Goal: Task Accomplishment & Management: Manage account settings

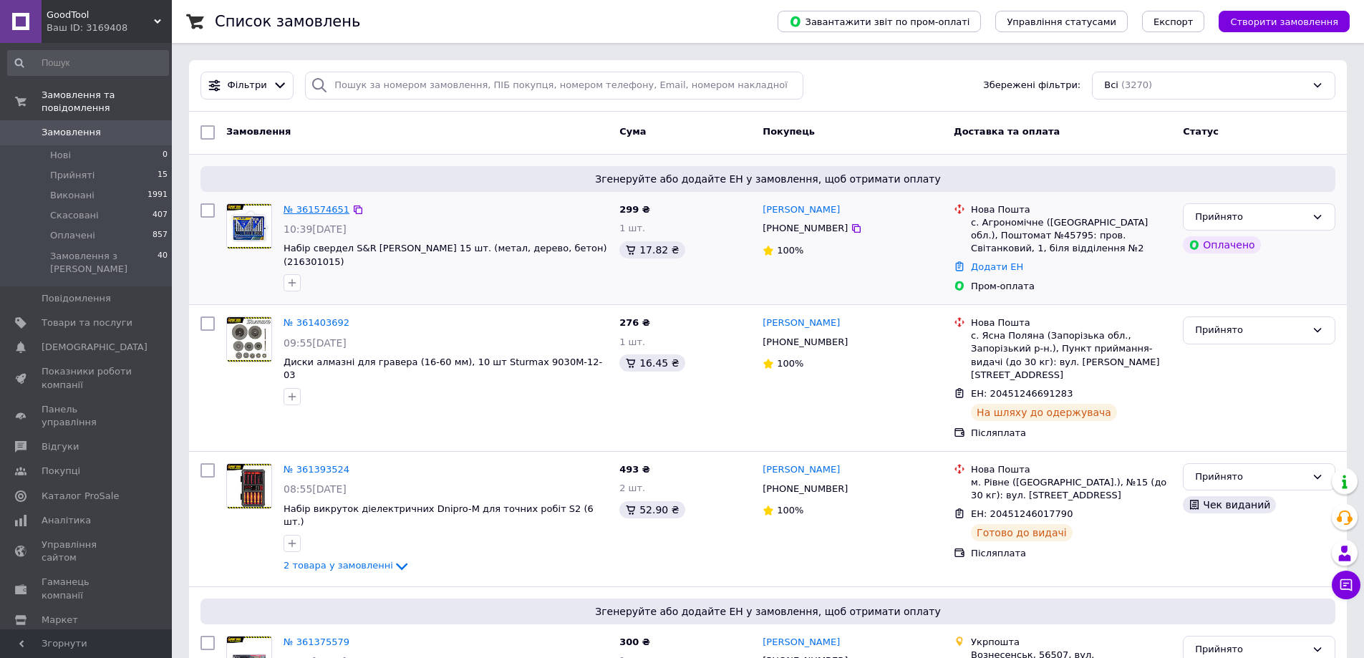
click at [330, 206] on link "№ 361574651" at bounding box center [316, 209] width 66 height 11
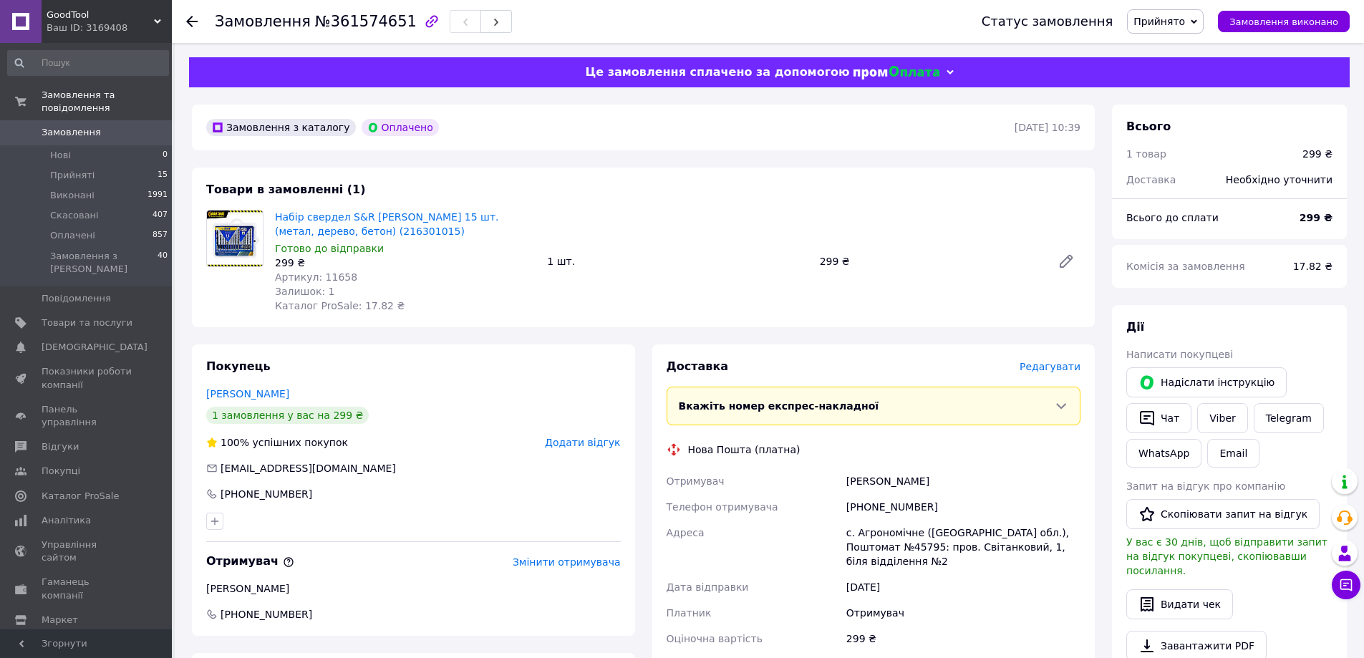
click at [76, 126] on span "Замовлення" at bounding box center [71, 132] width 59 height 13
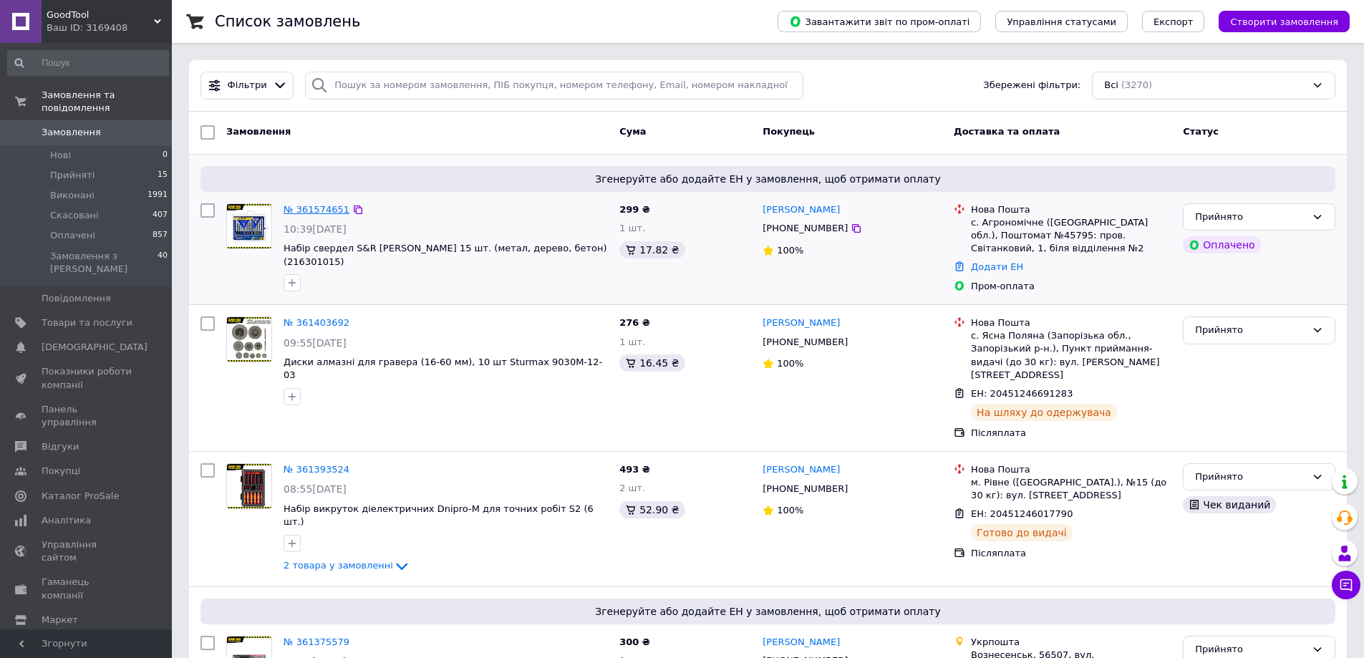
click at [312, 207] on link "№ 361574651" at bounding box center [316, 209] width 66 height 11
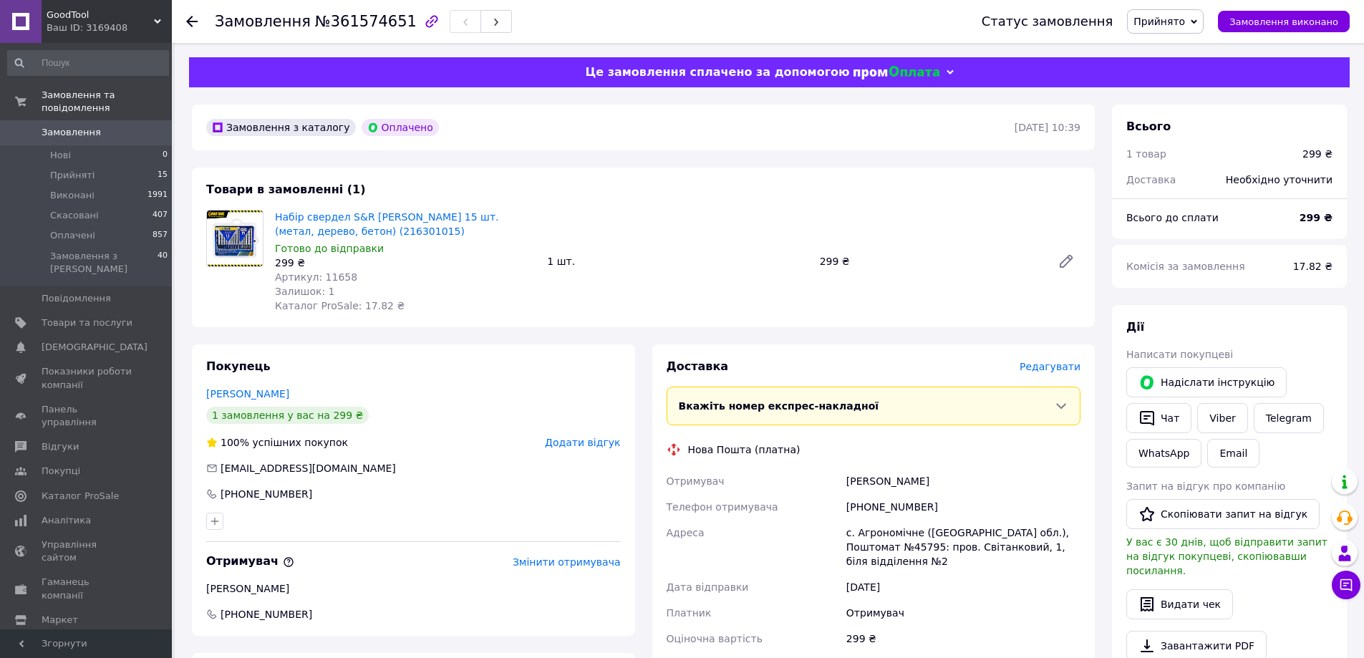
click at [84, 126] on span "Замовлення" at bounding box center [71, 132] width 59 height 13
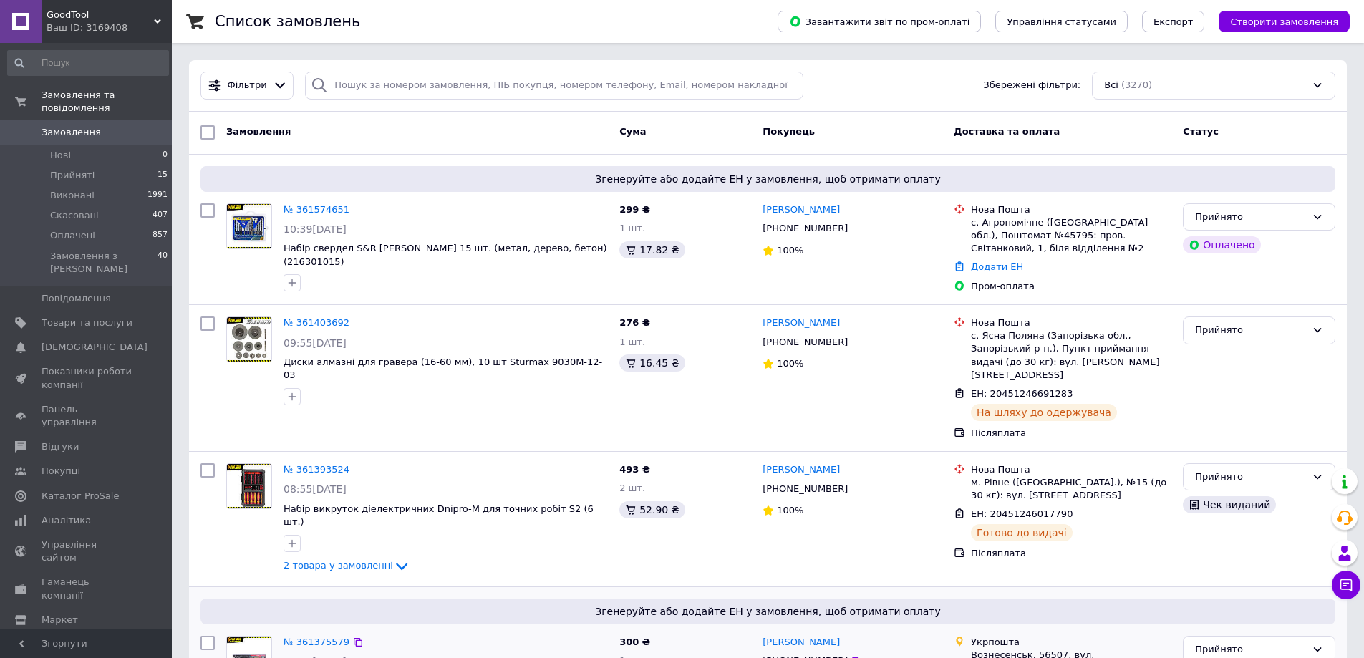
scroll to position [306, 0]
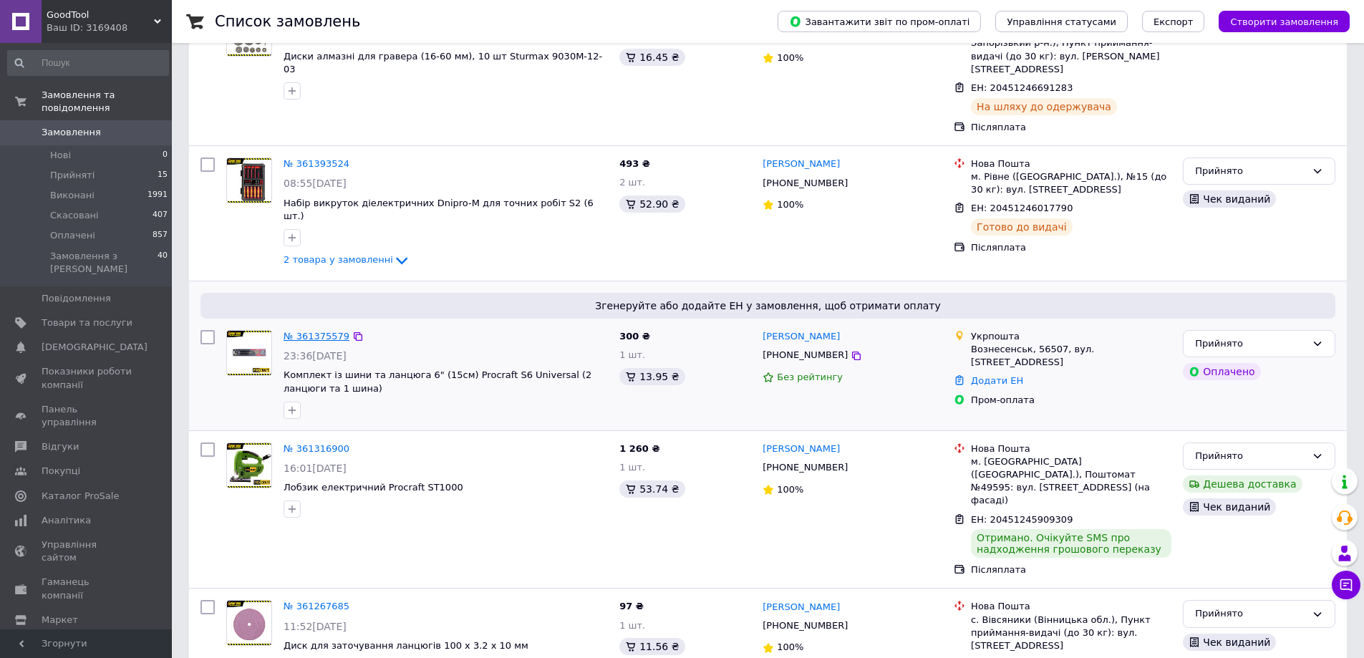
click at [311, 331] on link "№ 361375579" at bounding box center [316, 336] width 66 height 11
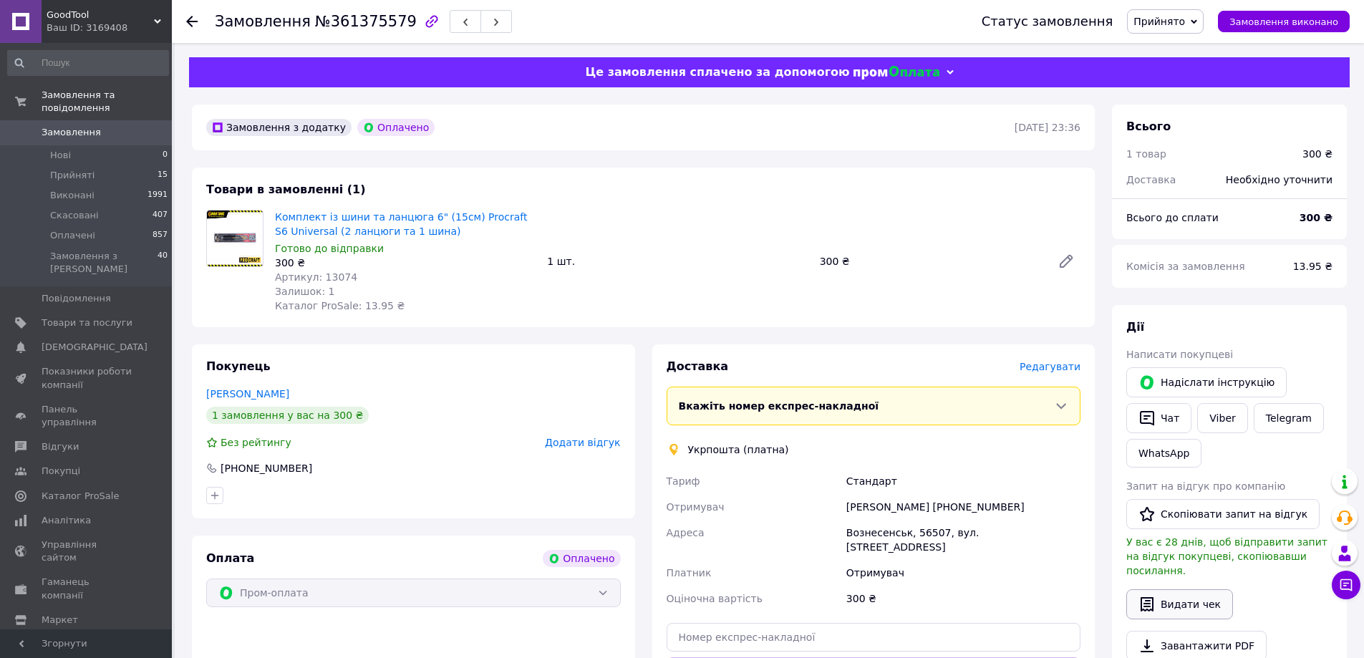
click at [1172, 589] on button "Видати чек" at bounding box center [1179, 604] width 107 height 30
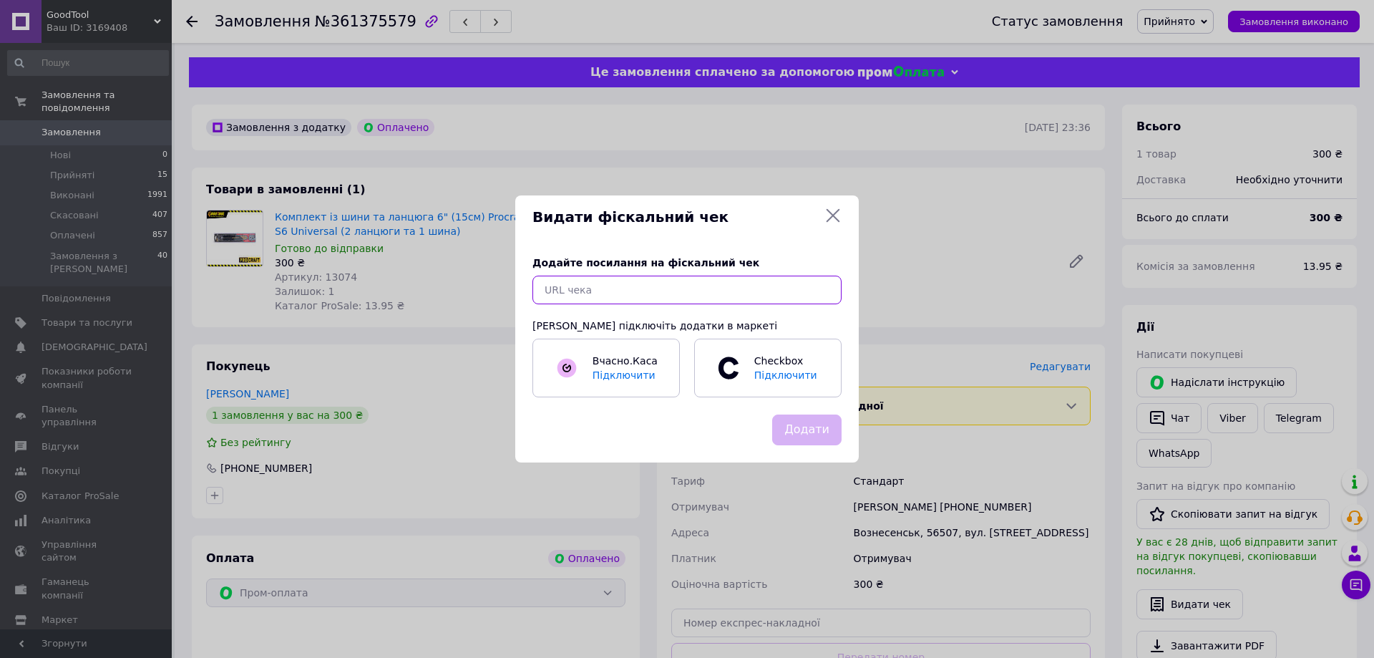
click at [586, 293] on input "text" at bounding box center [687, 290] width 309 height 29
paste input "[URL][DOMAIN_NAME]"
type input "[URL][DOMAIN_NAME]"
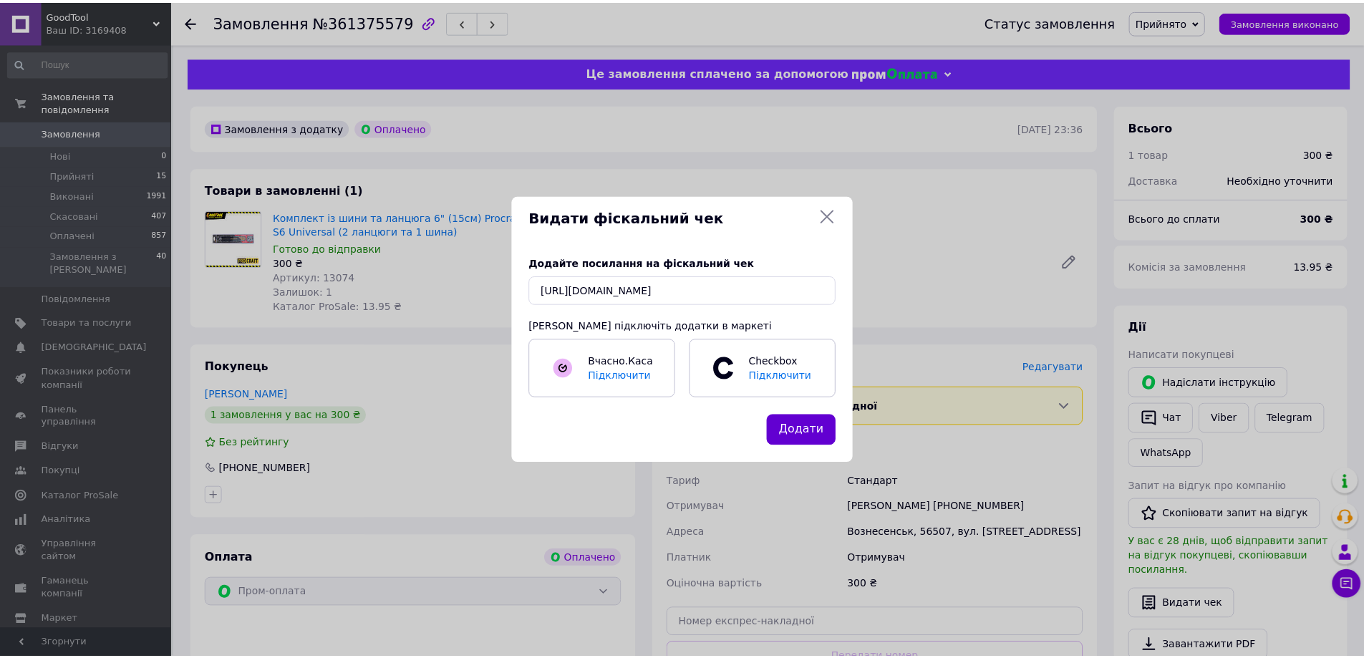
scroll to position [0, 0]
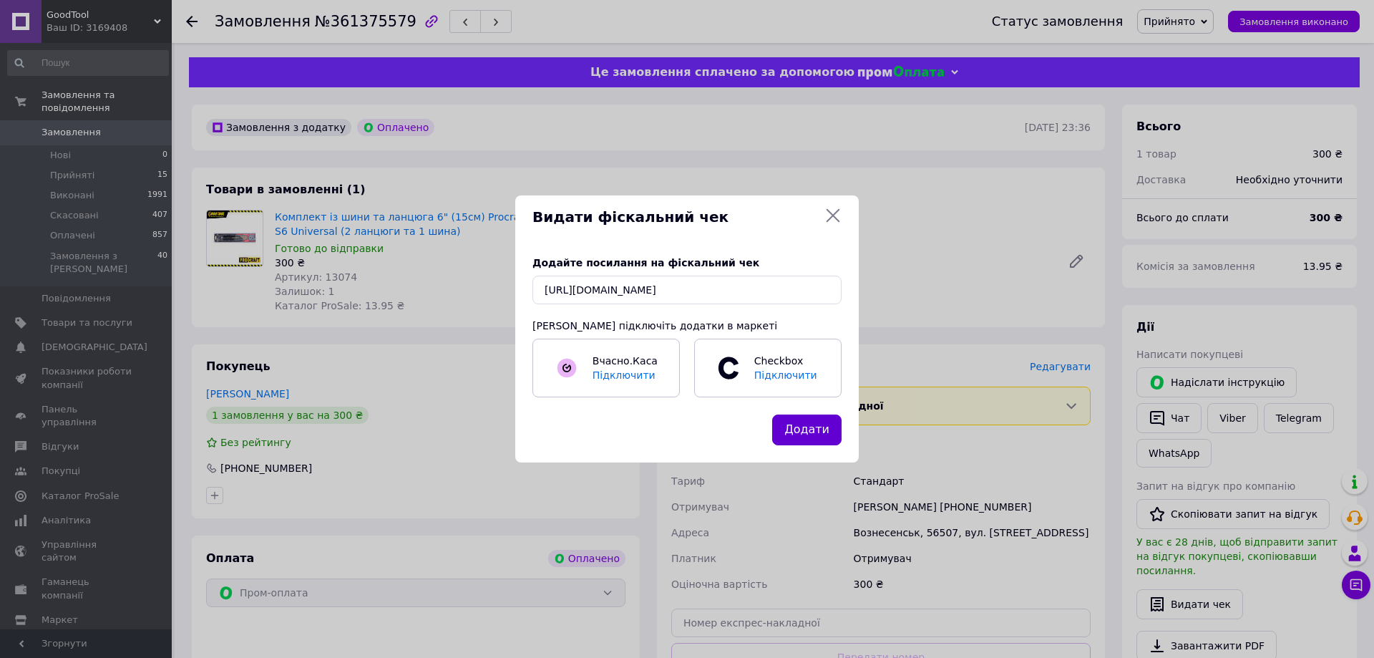
click at [795, 424] on button "Додати" at bounding box center [806, 429] width 69 height 31
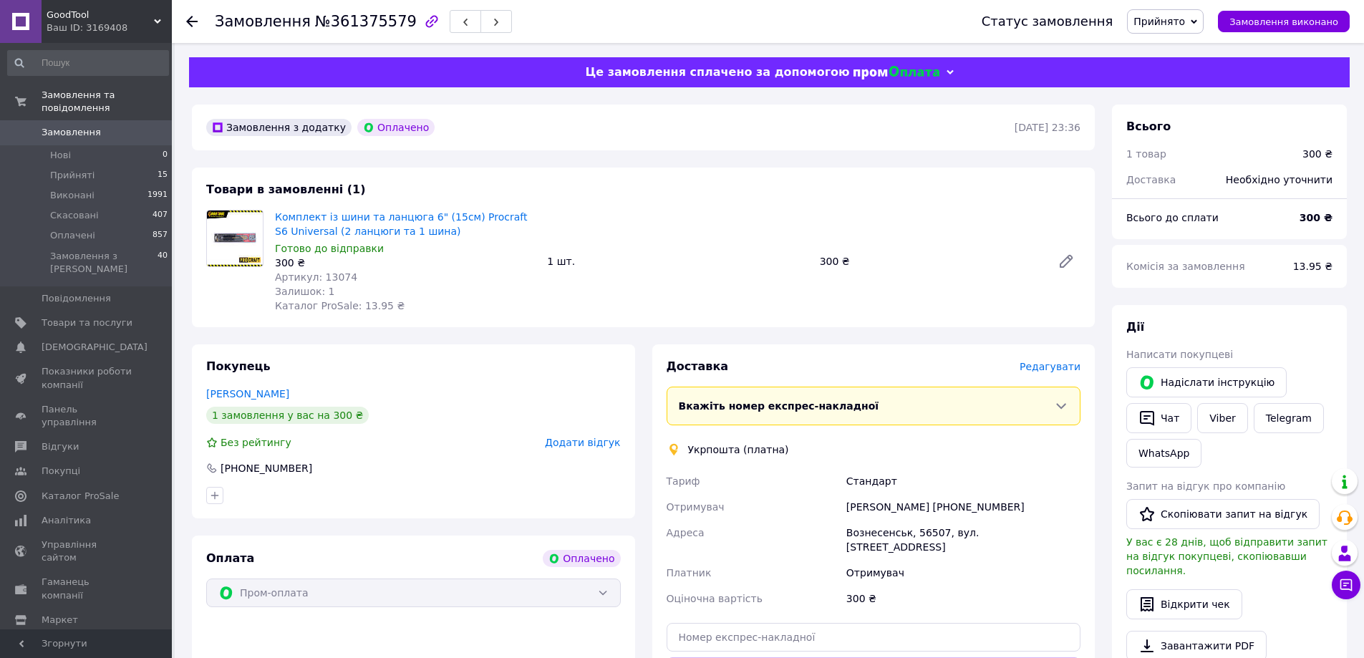
click at [82, 126] on span "Замовлення" at bounding box center [71, 132] width 59 height 13
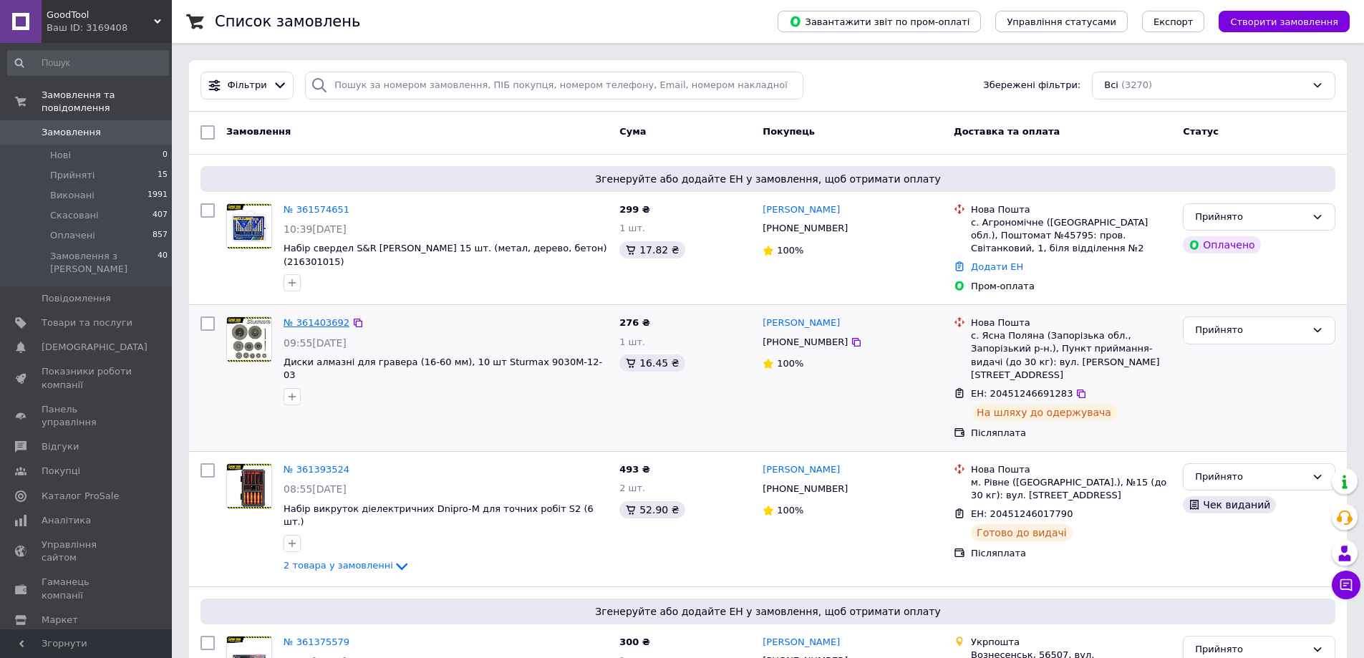
click at [310, 326] on link "№ 361403692" at bounding box center [316, 322] width 66 height 11
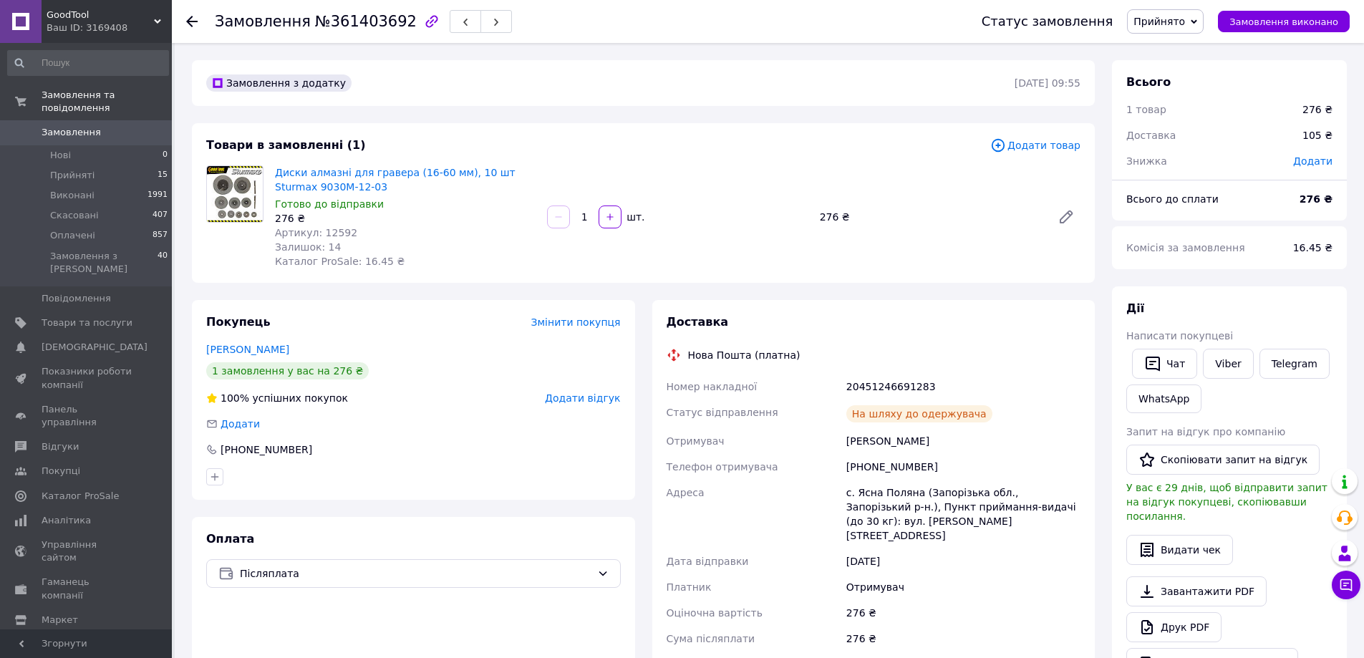
click at [72, 126] on span "Замовлення" at bounding box center [71, 132] width 59 height 13
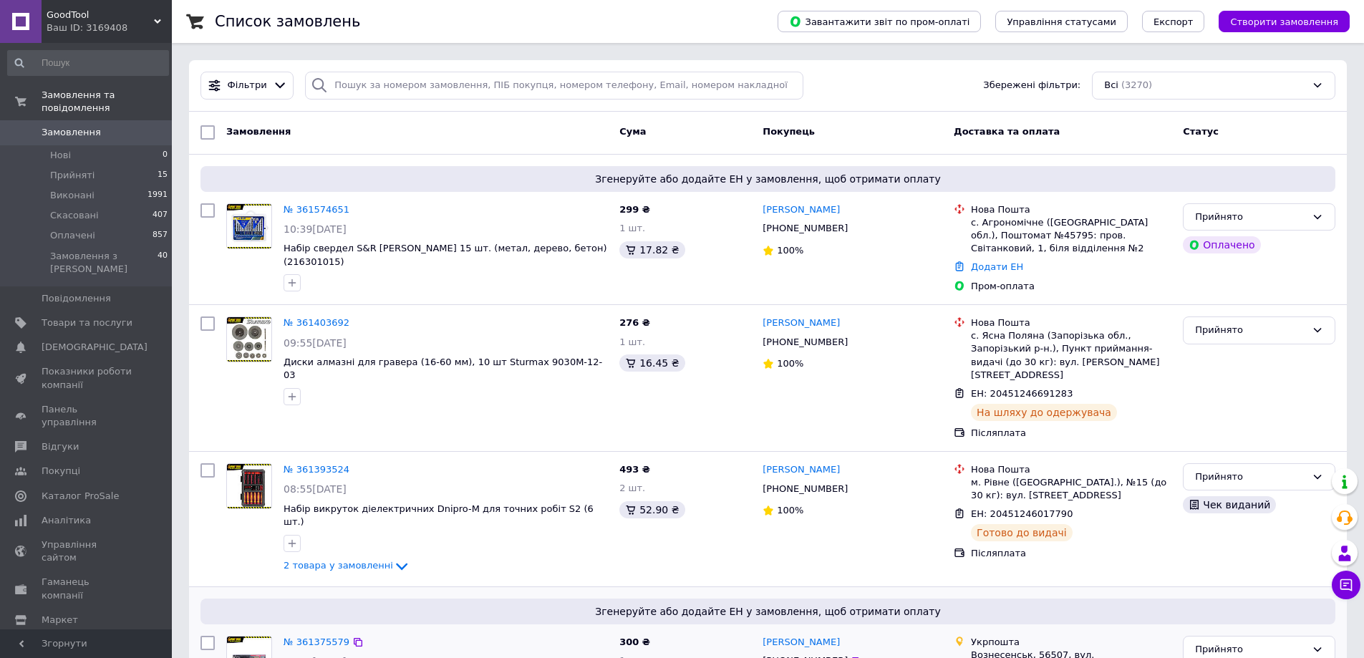
scroll to position [306, 0]
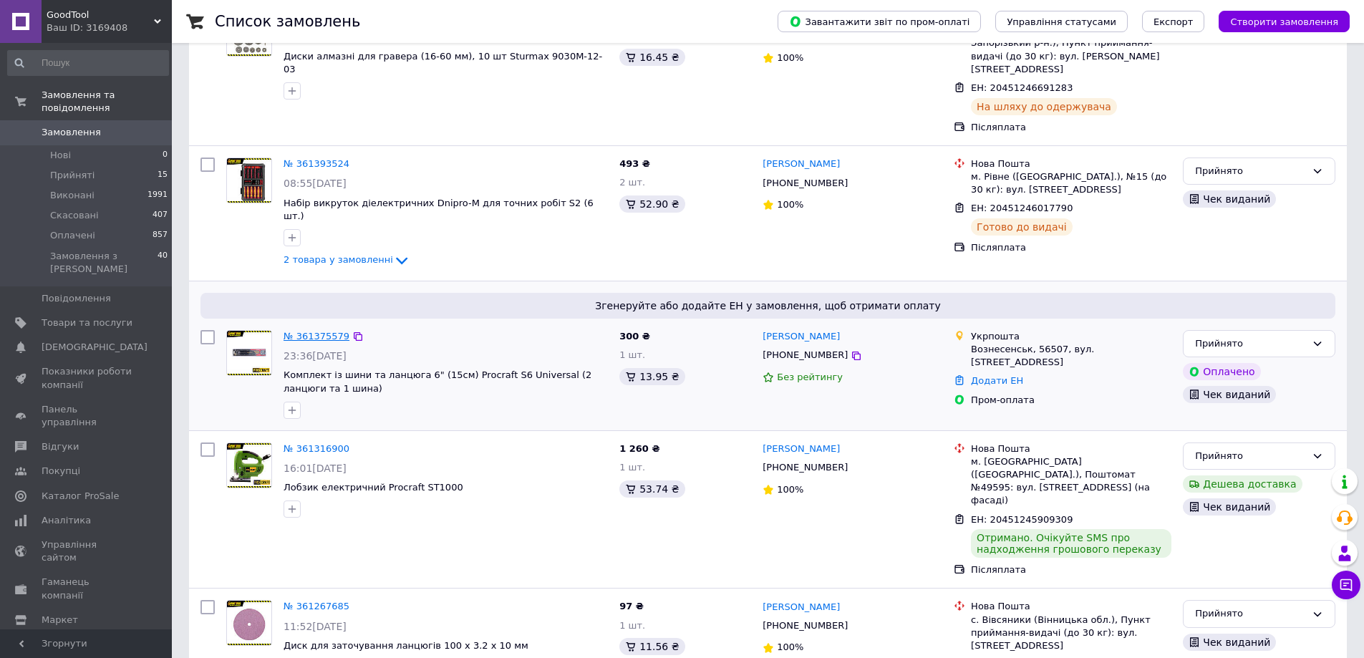
click at [319, 331] on link "№ 361375579" at bounding box center [316, 336] width 66 height 11
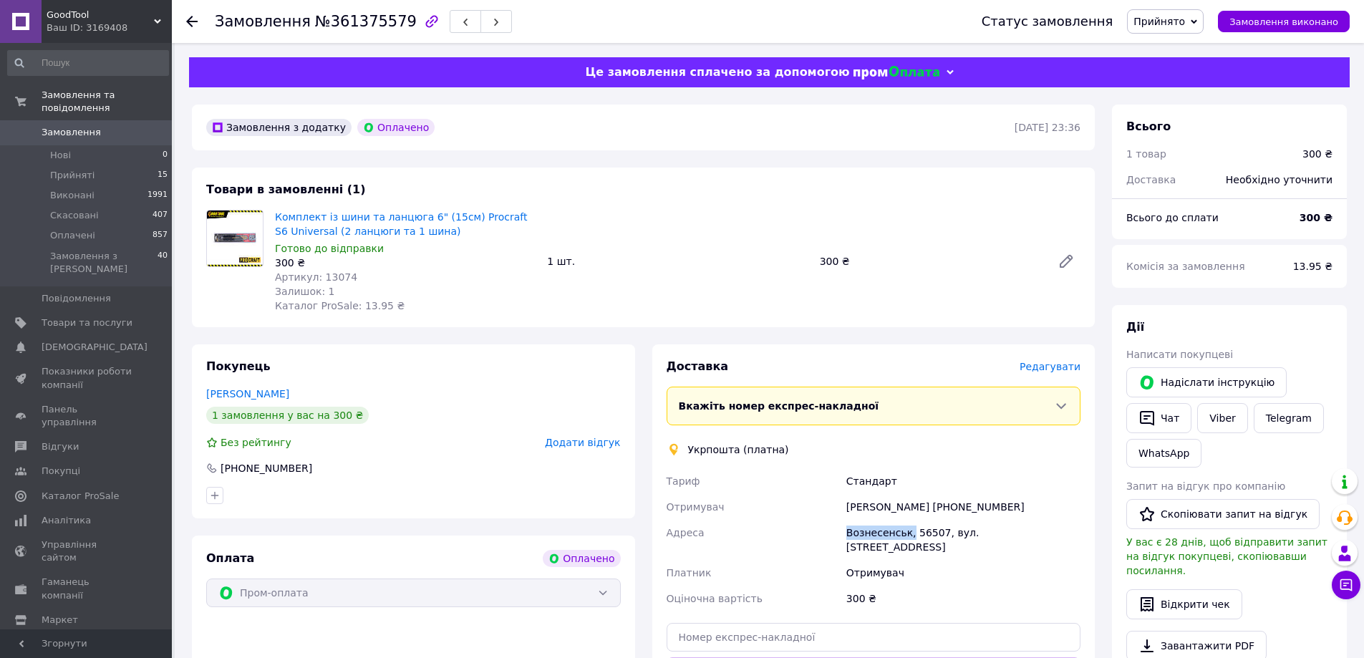
drag, startPoint x: 848, startPoint y: 530, endPoint x: 906, endPoint y: 540, distance: 58.7
click at [906, 540] on div "Вознесенськ, 56507, вул. [STREET_ADDRESS]" at bounding box center [963, 540] width 240 height 40
copy div "Вознесенськ,"
drag, startPoint x: 850, startPoint y: 508, endPoint x: 926, endPoint y: 502, distance: 76.8
click at [926, 502] on div "[PERSON_NAME] [PHONE_NUMBER]" at bounding box center [963, 507] width 240 height 26
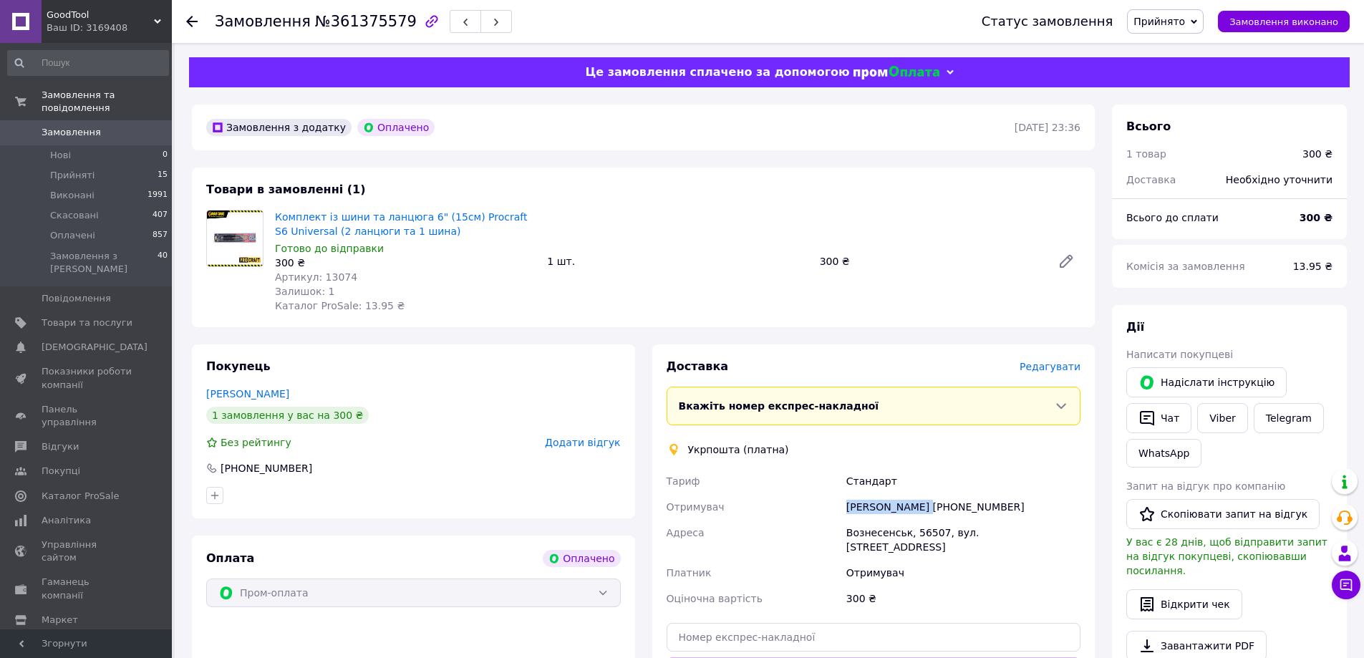
copy div "[PERSON_NAME]"
drag, startPoint x: 948, startPoint y: 502, endPoint x: 1002, endPoint y: 508, distance: 54.8
click at [1002, 508] on div "[PERSON_NAME] [PHONE_NUMBER]" at bounding box center [963, 507] width 240 height 26
copy div "0955546260"
click at [82, 126] on span "Замовлення" at bounding box center [71, 132] width 59 height 13
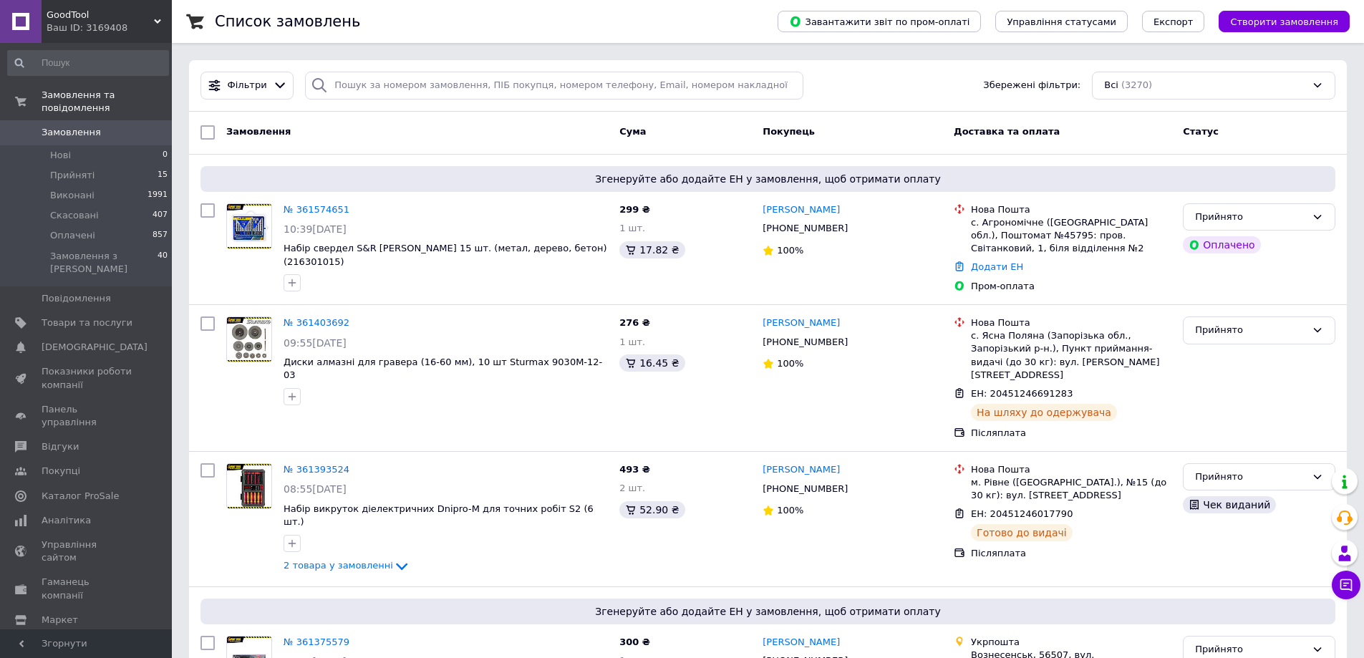
click at [313, 213] on link "№ 361574651" at bounding box center [316, 209] width 66 height 11
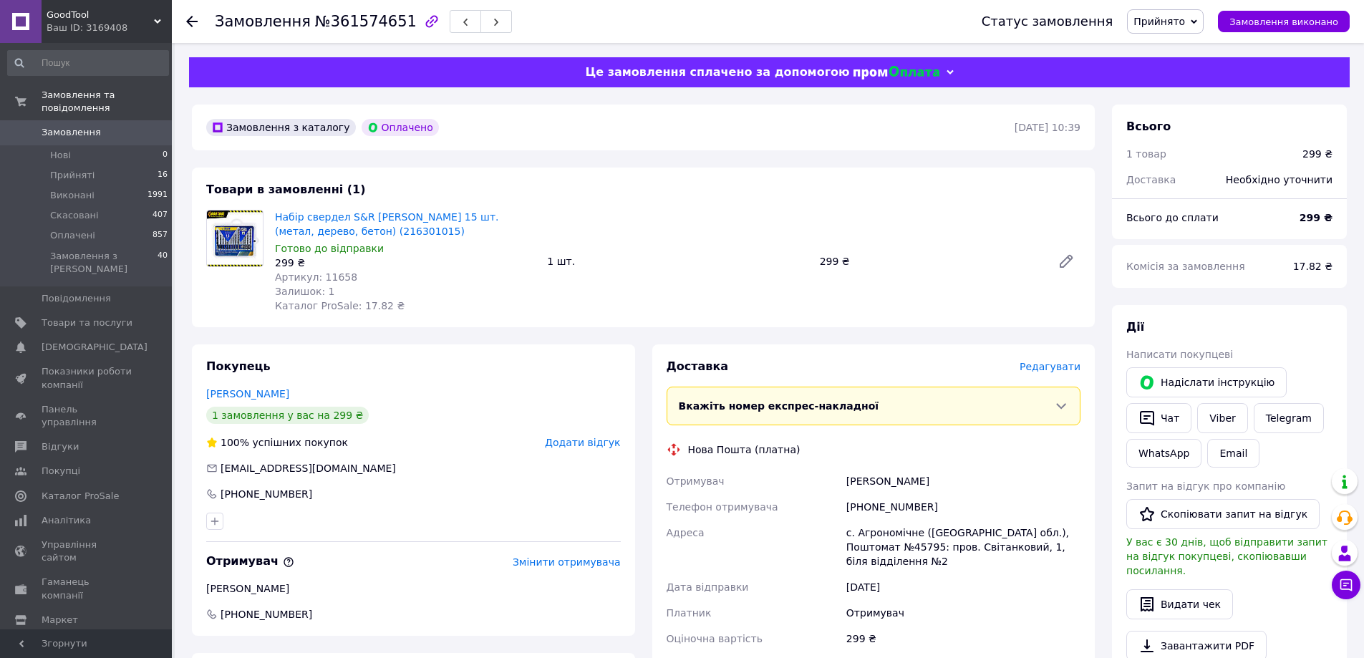
click at [58, 126] on span "Замовлення" at bounding box center [71, 132] width 59 height 13
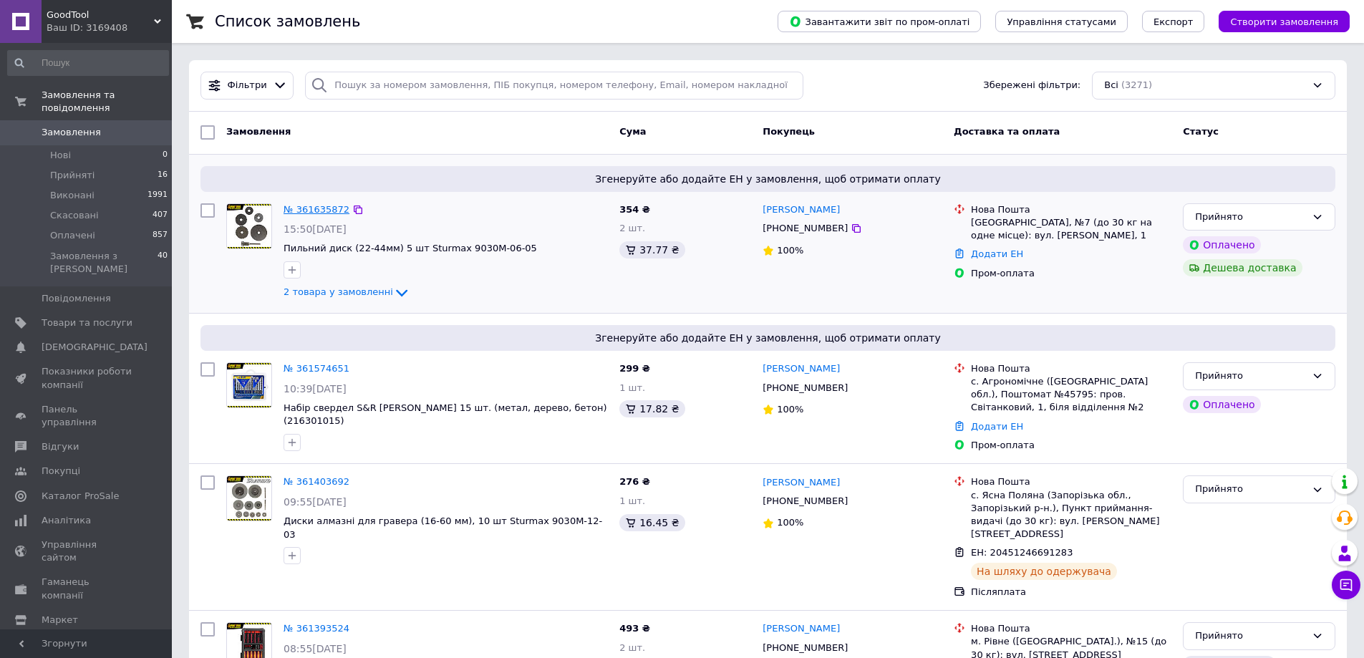
click at [323, 206] on link "№ 361635872" at bounding box center [316, 209] width 66 height 11
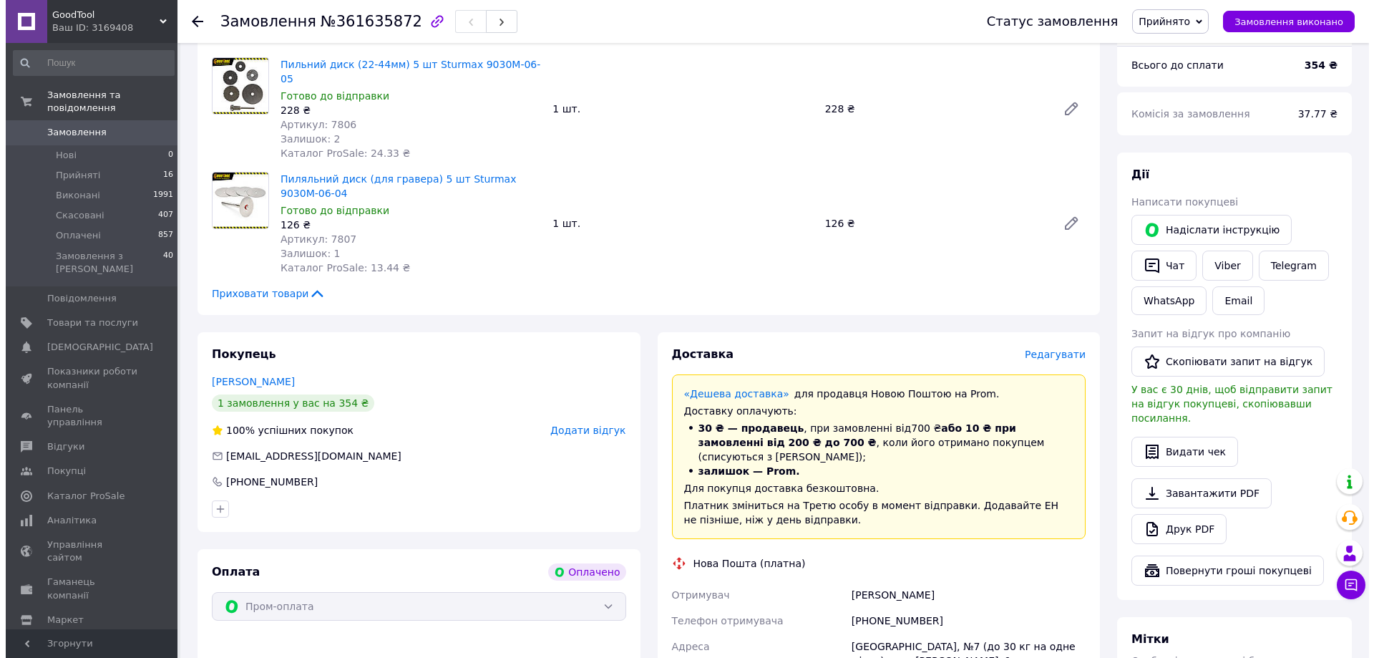
scroll to position [77, 0]
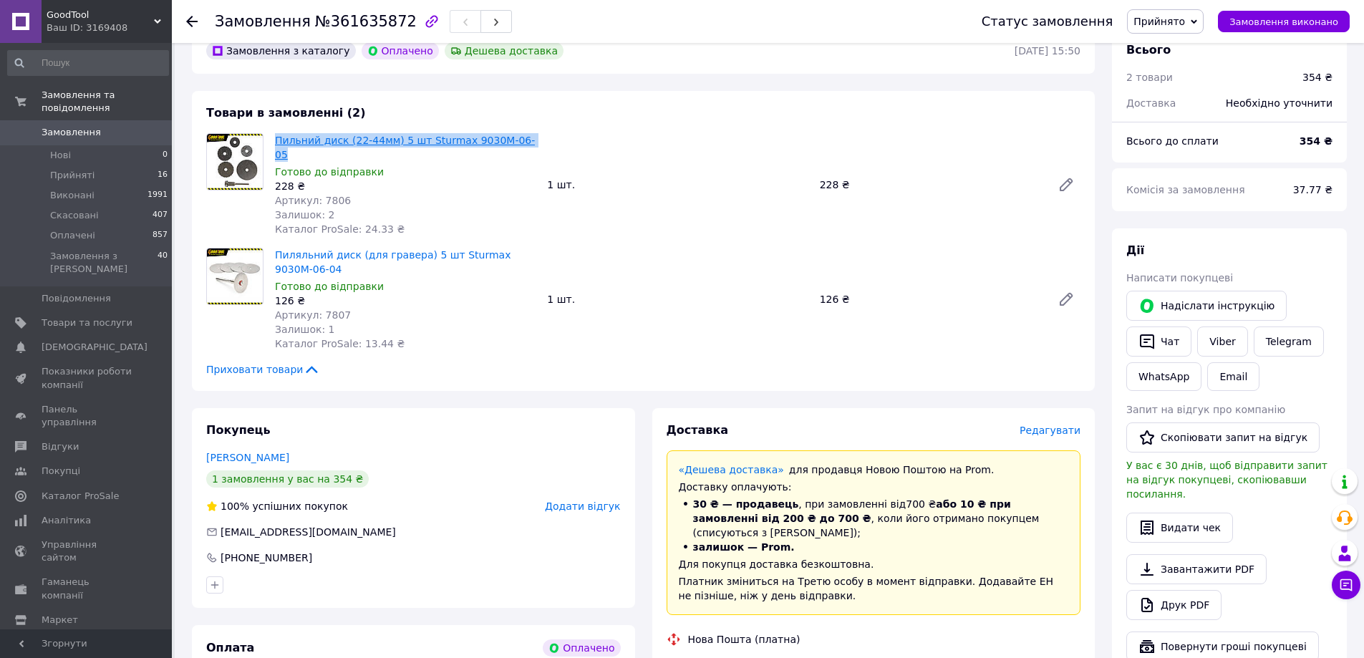
drag, startPoint x: 272, startPoint y: 139, endPoint x: 511, endPoint y: 139, distance: 239.1
click at [511, 139] on div "Пильний диск (22-44мм) 5 шт Sturmax 9030M-06-05 Готово до відправки 228 ₴ Артик…" at bounding box center [405, 184] width 272 height 109
copy link "Пильний диск (22-44мм) 5 шт Sturmax 9030M-06-05"
click at [1169, 519] on button "Видати чек" at bounding box center [1179, 527] width 107 height 30
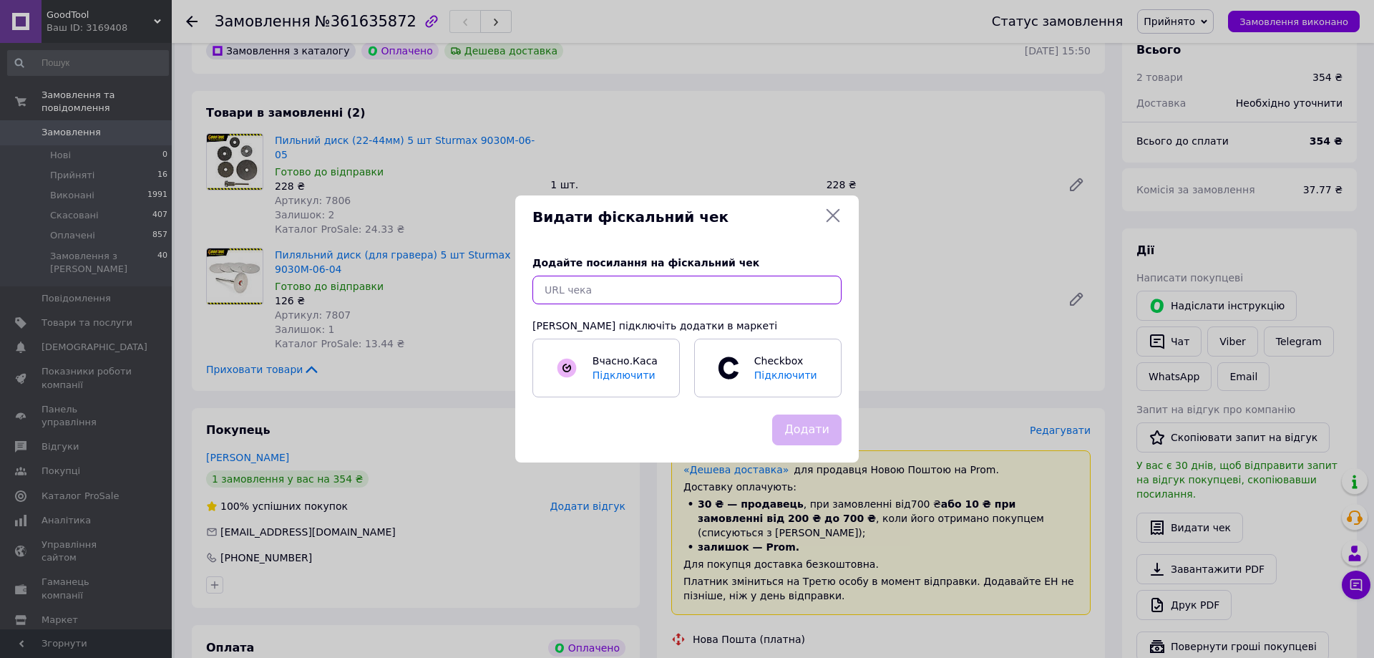
click at [606, 296] on input "text" at bounding box center [687, 290] width 309 height 29
paste input "[URL][DOMAIN_NAME]"
type input "[URL][DOMAIN_NAME]"
click at [821, 437] on button "Додати" at bounding box center [806, 429] width 69 height 31
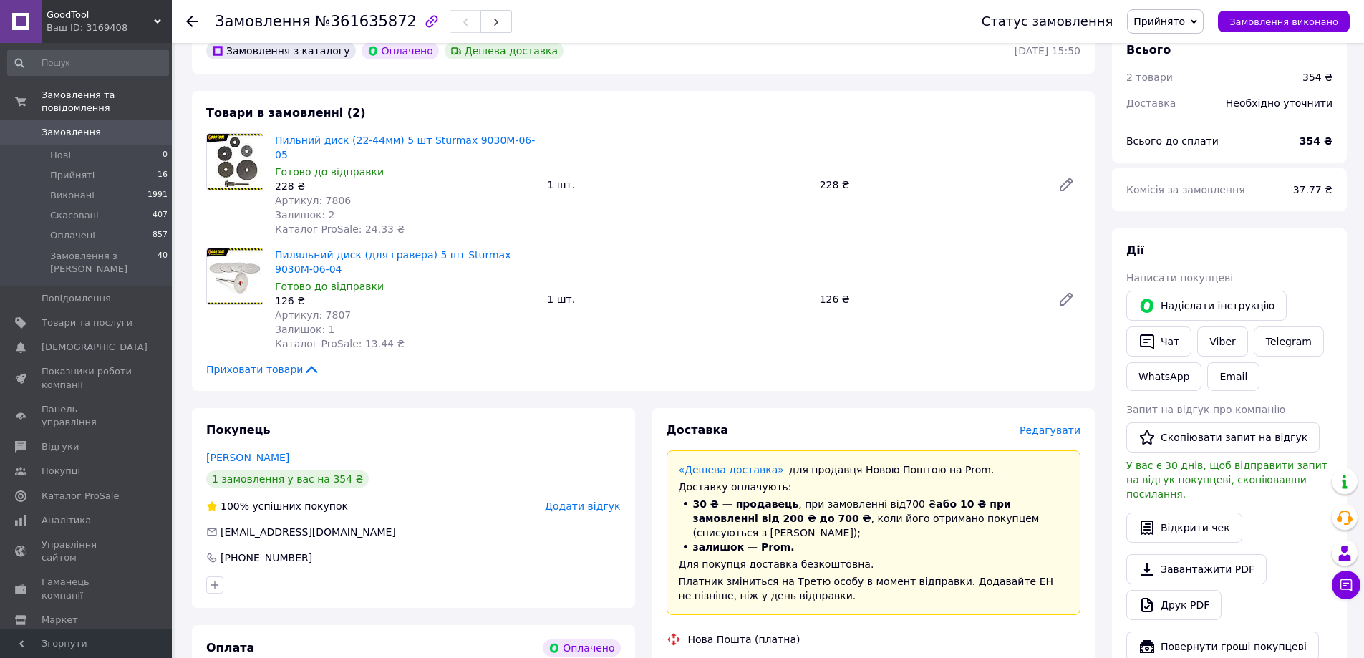
scroll to position [152, 0]
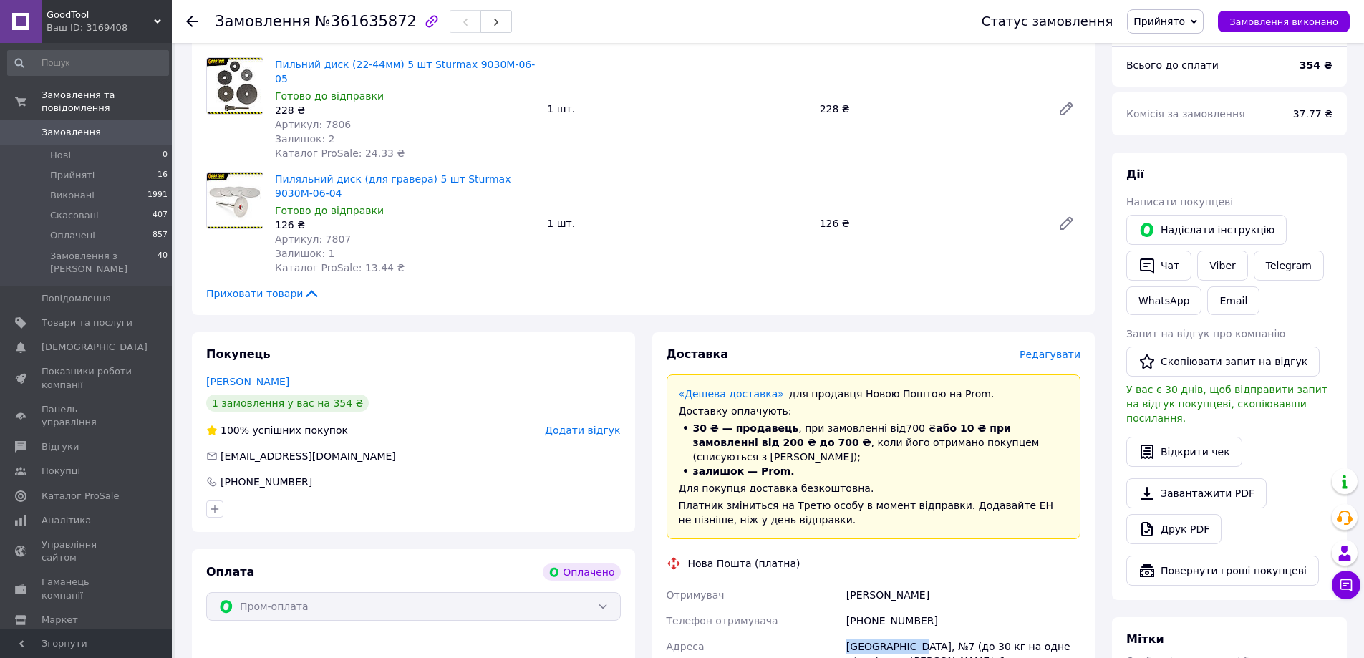
drag, startPoint x: 847, startPoint y: 614, endPoint x: 912, endPoint y: 611, distance: 64.5
click at [912, 633] on div "[GEOGRAPHIC_DATA], №7 (до 30 кг на одне місце): вул. [PERSON_NAME], 1" at bounding box center [963, 653] width 240 height 40
copy div "[GEOGRAPHIC_DATA],"
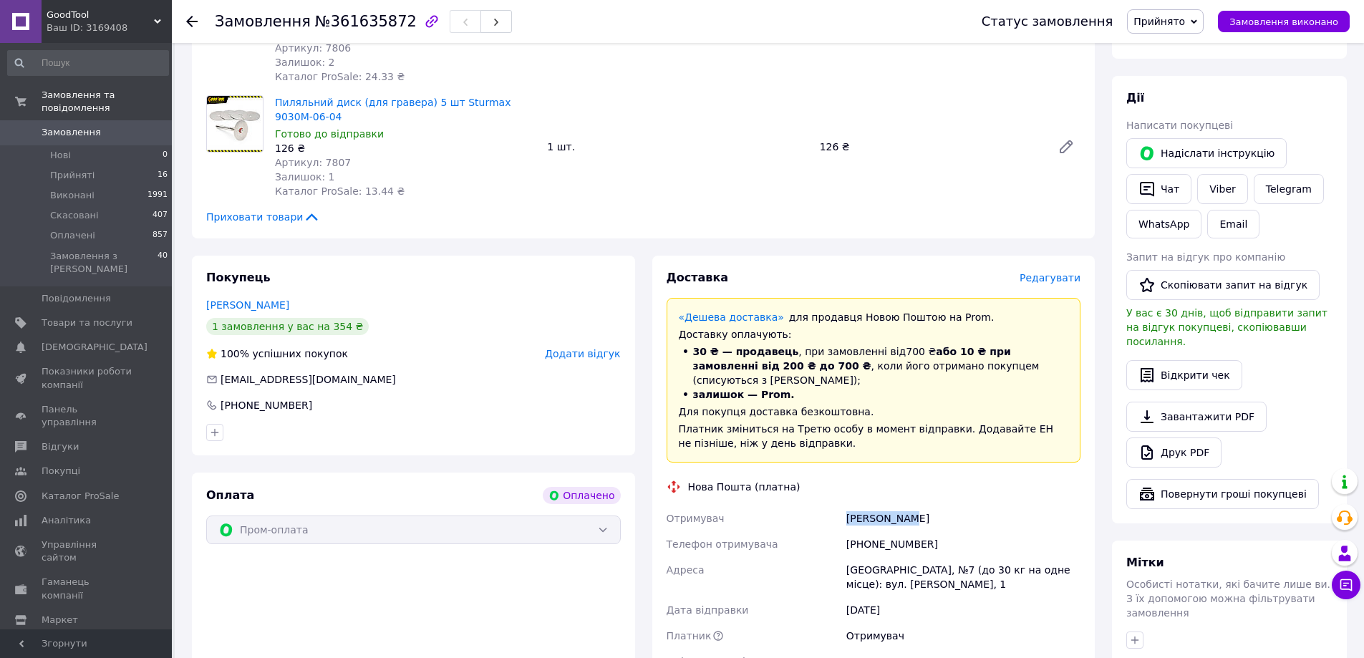
drag, startPoint x: 847, startPoint y: 486, endPoint x: 903, endPoint y: 489, distance: 55.2
click at [903, 505] on div "[PERSON_NAME]" at bounding box center [963, 518] width 240 height 26
copy div "[PERSON_NAME]"
drag, startPoint x: 865, startPoint y: 515, endPoint x: 918, endPoint y: 520, distance: 53.9
click at [918, 531] on div "[PHONE_NUMBER]" at bounding box center [963, 544] width 240 height 26
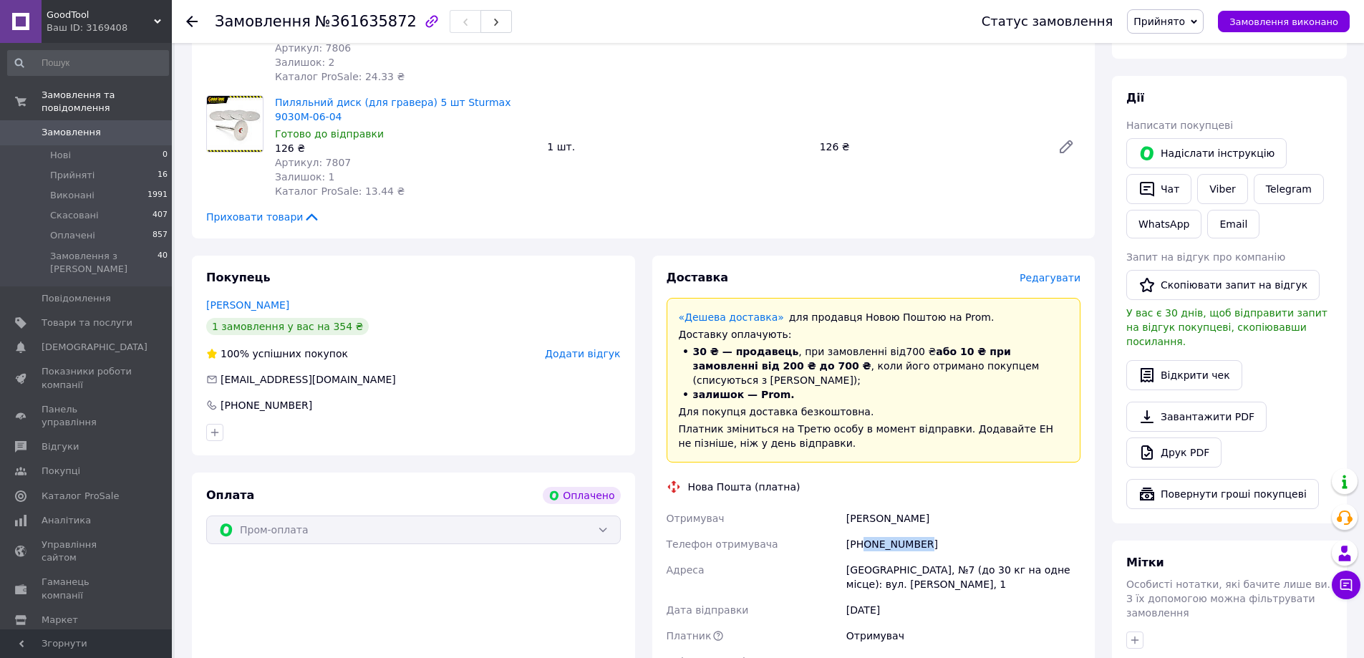
copy div "0950090595"
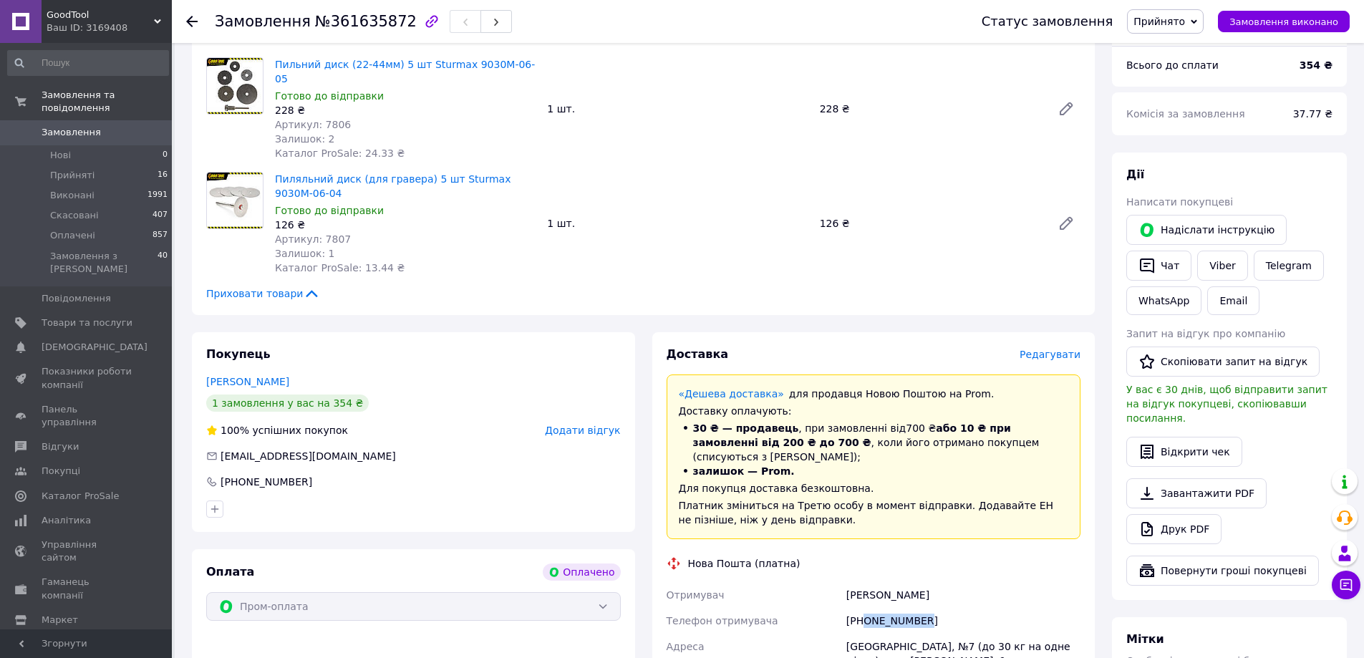
scroll to position [77, 0]
